Goal: Task Accomplishment & Management: Complete application form

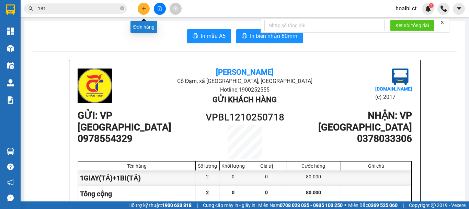
click at [143, 7] on icon "plus" at bounding box center [144, 8] width 5 height 5
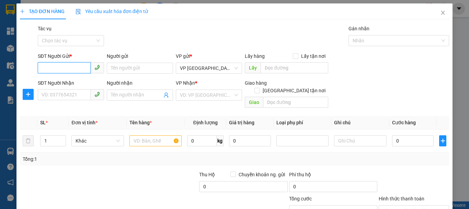
click at [58, 65] on input "SĐT Người Gửi *" at bounding box center [64, 67] width 53 height 11
click at [60, 65] on input "SĐT Người Gửi *" at bounding box center [64, 67] width 53 height 11
click at [60, 69] on input "SĐT Người Gửi *" at bounding box center [64, 67] width 53 height 11
type input "0388182315"
click at [64, 81] on div "0388182315" at bounding box center [70, 82] width 57 height 8
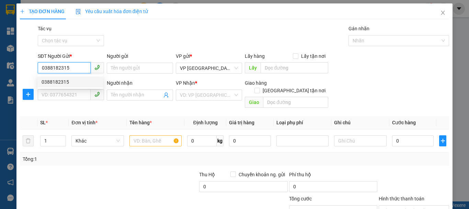
type input "0353700115"
type input "80.000"
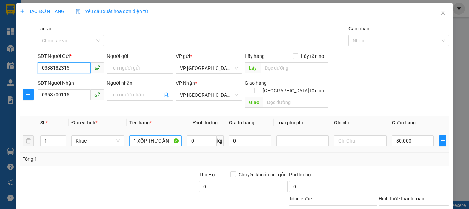
type input "0388182315"
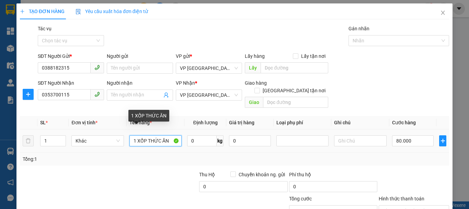
drag, startPoint x: 169, startPoint y: 133, endPoint x: 123, endPoint y: 128, distance: 46.4
click at [124, 129] on tr "1 Khác 1 XỐP THỨC ĂN 0 kg 0 80.000" at bounding box center [235, 140] width 430 height 23
click at [123, 129] on td "Khác" at bounding box center [98, 140] width 58 height 23
drag, startPoint x: 169, startPoint y: 134, endPoint x: 128, endPoint y: 134, distance: 41.6
click at [128, 134] on td "1 XỐP THỨC ĂN" at bounding box center [156, 140] width 58 height 23
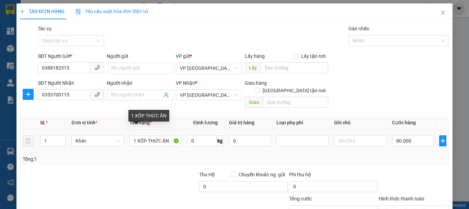
click at [127, 134] on td "1 XỐP THỨC ĂN" at bounding box center [156, 140] width 58 height 23
click at [170, 135] on input "1 XỐP THỨC ĂN" at bounding box center [156, 140] width 52 height 11
type input "1"
click at [142, 135] on input "1BIF GAO" at bounding box center [156, 140] width 52 height 11
click at [141, 135] on input "1BIF GAO" at bounding box center [156, 140] width 52 height 11
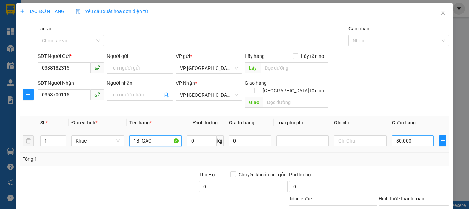
type input "1BI GAO"
click at [409, 135] on input "80.000" at bounding box center [413, 140] width 42 height 11
type input "5"
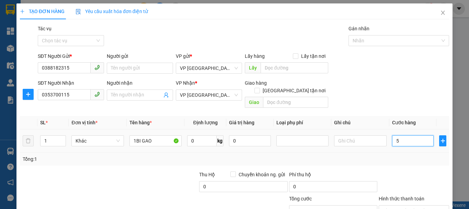
type input "50"
type input "50.000"
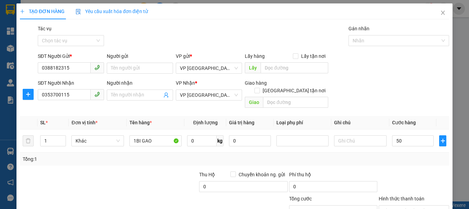
type input "50.000"
click at [407, 155] on div "Tổng: 1" at bounding box center [235, 159] width 424 height 8
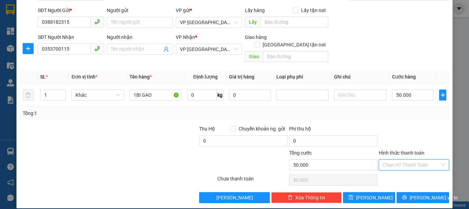
click at [393, 159] on input "Hình thức thanh toán" at bounding box center [411, 164] width 57 height 10
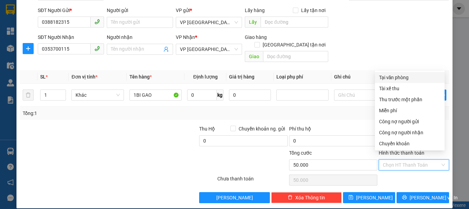
click at [397, 78] on div "Tại văn phòng" at bounding box center [410, 78] width 62 height 8
type input "0"
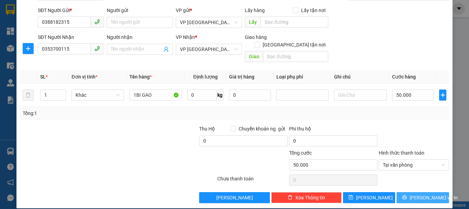
click at [414, 193] on span "[PERSON_NAME] và In" at bounding box center [434, 197] width 48 height 8
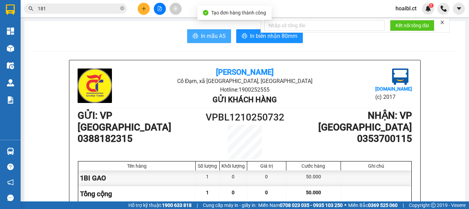
click at [205, 34] on span "In mẫu A5" at bounding box center [213, 36] width 25 height 9
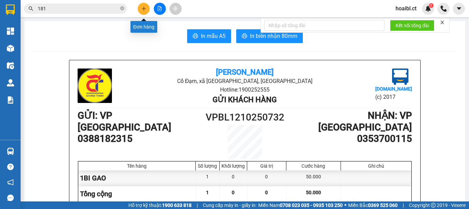
click at [145, 6] on button at bounding box center [144, 9] width 12 height 12
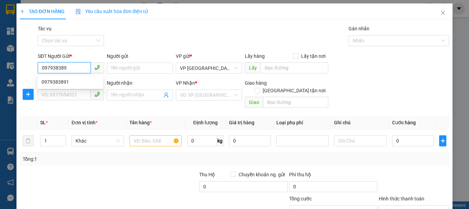
type input "0979383891"
click at [55, 84] on div "0979383891" at bounding box center [70, 82] width 57 height 8
type input "0384432620"
type input "1.000.000"
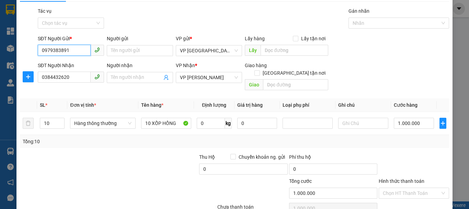
scroll to position [34, 0]
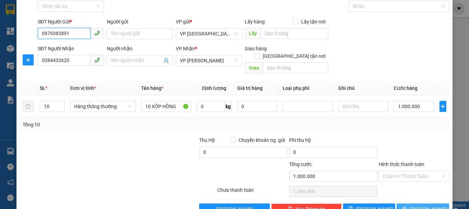
type input "0979383891"
click at [416, 205] on span "[PERSON_NAME] và In" at bounding box center [434, 209] width 48 height 8
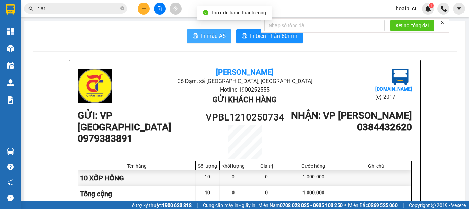
click at [206, 35] on span "In mẫu A5" at bounding box center [213, 36] width 25 height 9
